Goal: Information Seeking & Learning: Understand process/instructions

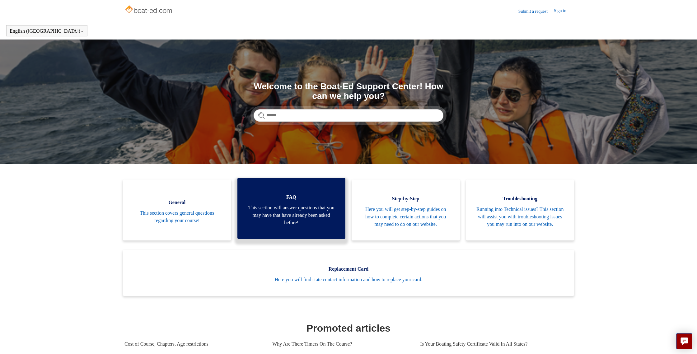
click at [298, 217] on span "This section will answer questions that you may have that have already been ask…" at bounding box center [292, 215] width 90 height 22
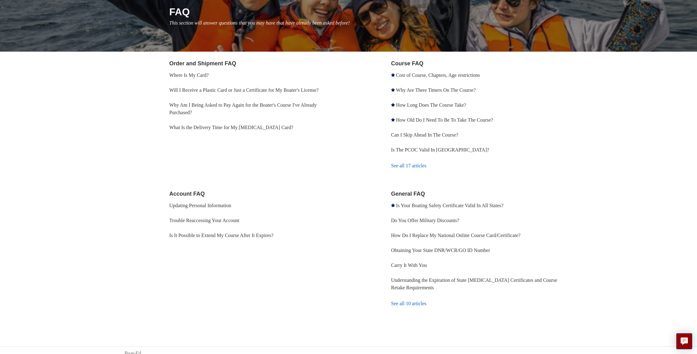
scroll to position [76, 0]
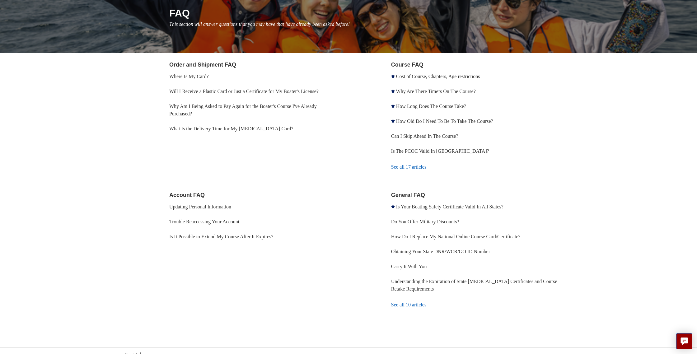
click at [418, 285] on li "Understanding the Expiration of State [MEDICAL_DATA] Certificates and Course Re…" at bounding box center [481, 285] width 181 height 22
click at [418, 288] on link "Understanding the Expiration of State [MEDICAL_DATA] Certificates and Course Re…" at bounding box center [474, 285] width 166 height 13
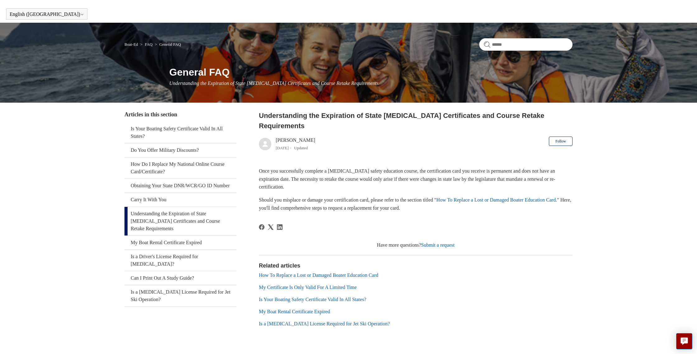
scroll to position [24, 0]
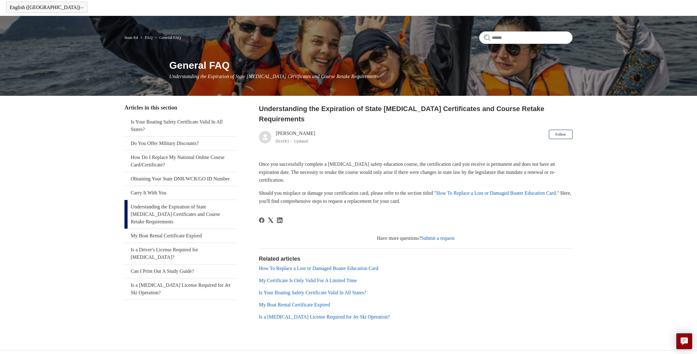
click at [516, 191] on link "How To Replace a Lost or Damaged Boater Education Card" at bounding box center [496, 193] width 120 height 5
click at [342, 278] on link "My Certificate Is Only Valid For A Limited Time" at bounding box center [308, 280] width 98 height 5
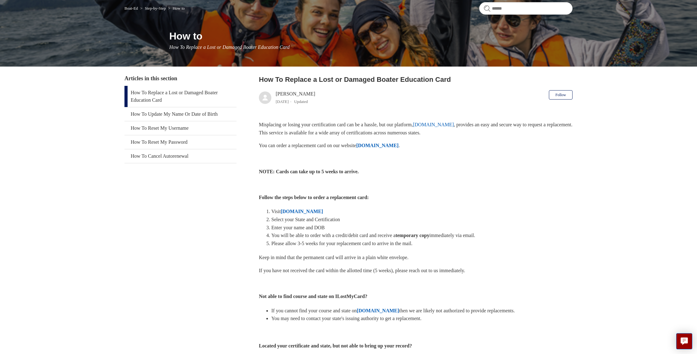
scroll to position [54, 0]
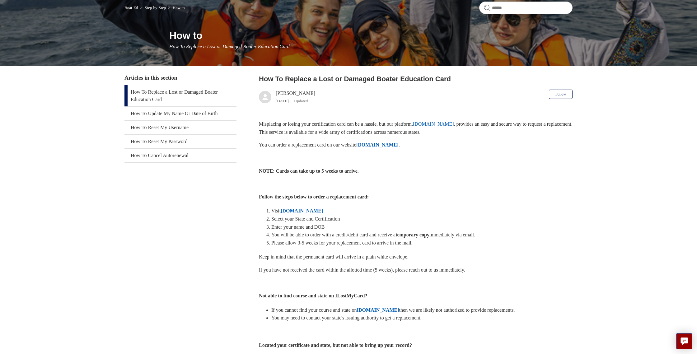
click at [316, 210] on strong "ILostMyCard.com" at bounding box center [302, 210] width 42 height 5
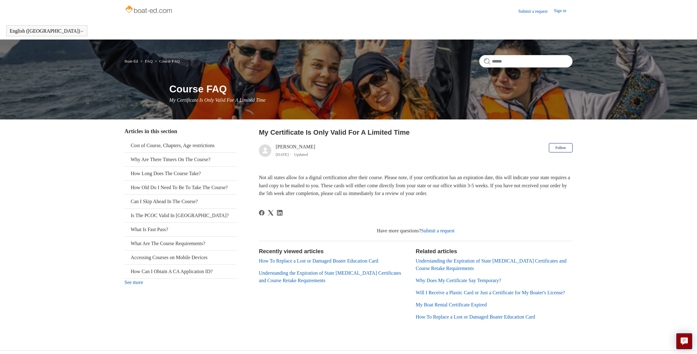
click at [305, 277] on li "Understanding the Expiration of State [MEDICAL_DATA] Certificates and Course Re…" at bounding box center [334, 277] width 151 height 15
click at [306, 274] on link "Understanding the Expiration of State [MEDICAL_DATA] Certificates and Course Re…" at bounding box center [330, 277] width 142 height 13
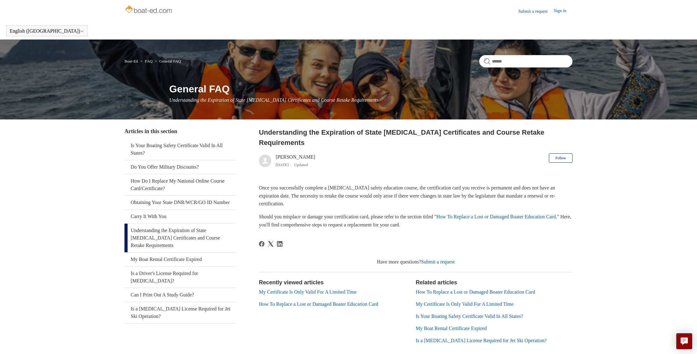
click at [459, 290] on link "How To Replace a Lost or Damaged Boater Education Card" at bounding box center [476, 292] width 120 height 5
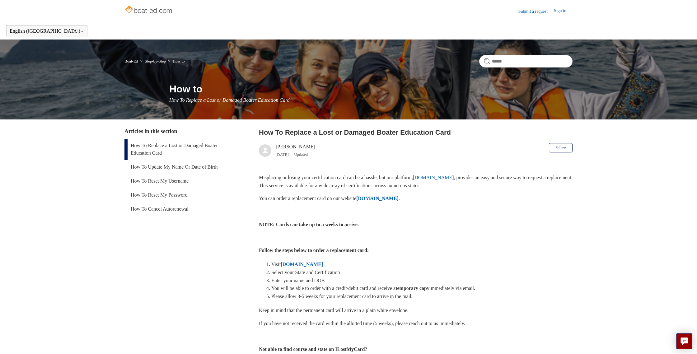
click at [318, 265] on strong "ILostMyCard.com" at bounding box center [302, 264] width 42 height 5
